Goal: Transaction & Acquisition: Subscribe to service/newsletter

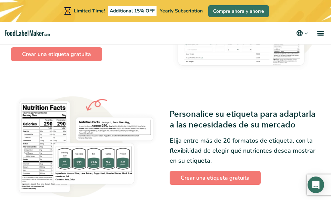
scroll to position [379, 0]
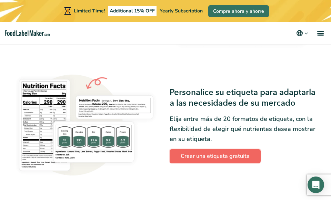
click at [202, 155] on link "Crear una etiqueta gratuita" at bounding box center [215, 156] width 91 height 14
